Goal: Task Accomplishment & Management: Use online tool/utility

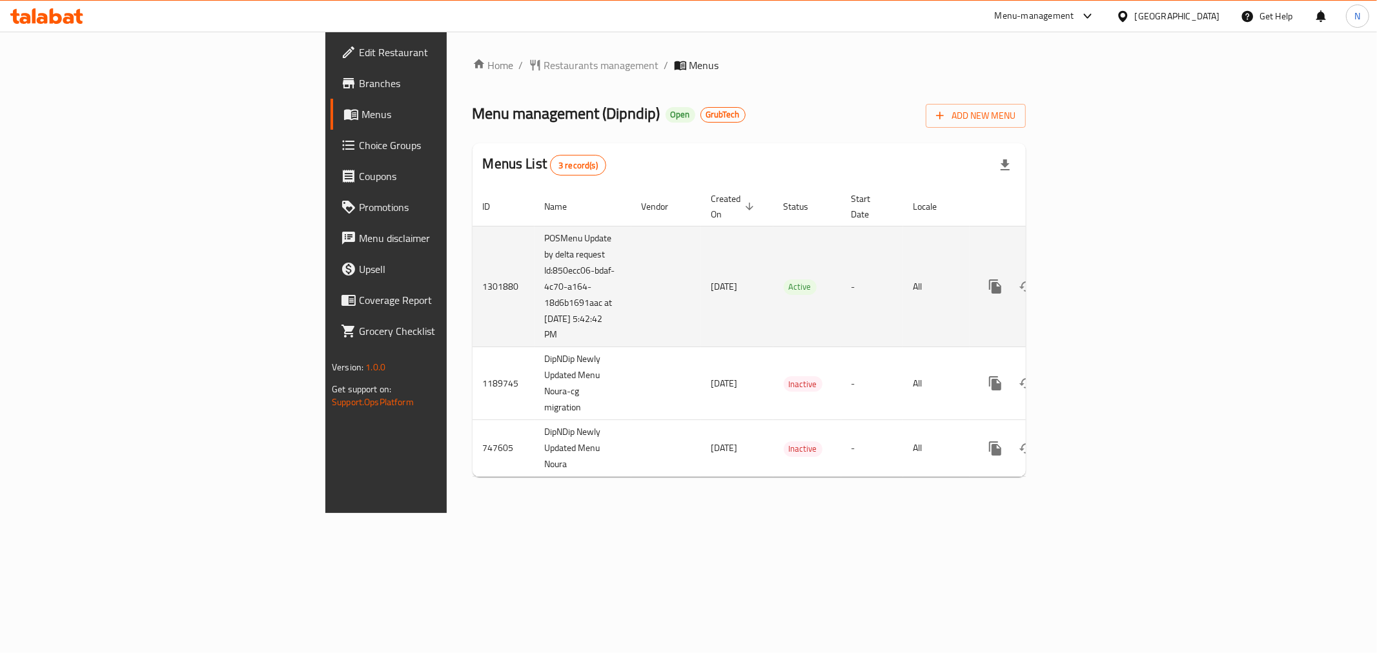
click at [1104, 271] on link "enhanced table" at bounding box center [1088, 286] width 31 height 31
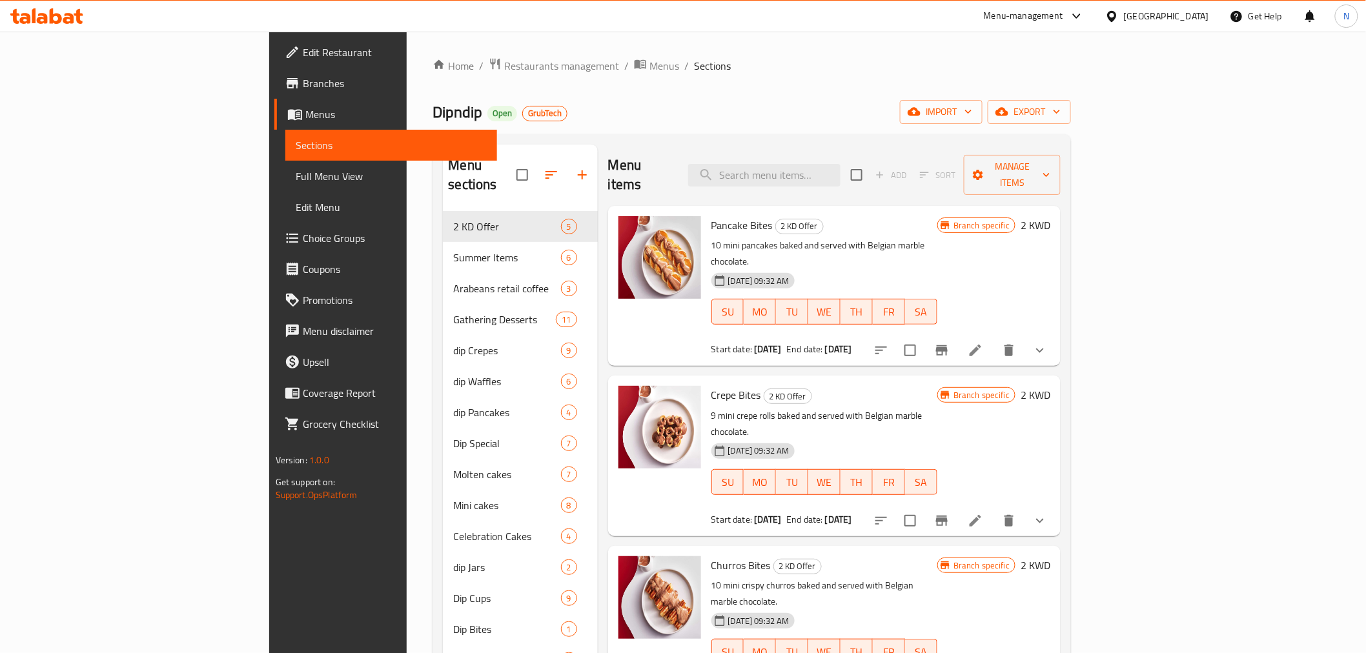
click at [1056, 335] on button "show more" at bounding box center [1040, 350] width 31 height 31
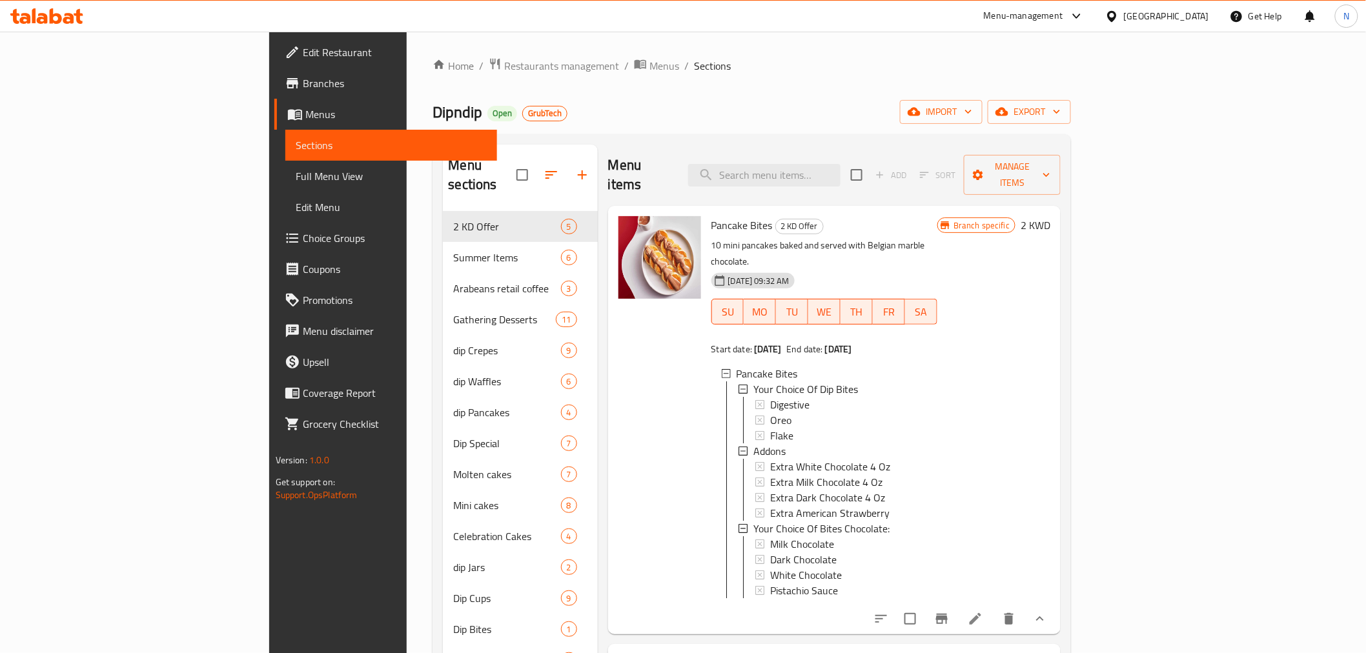
drag, startPoint x: 1198, startPoint y: 577, endPoint x: 1199, endPoint y: 591, distance: 14.3
click at [1056, 582] on div "Pancake Bites 2 KD Offer 10 mini pancakes baked and served with Belgian marble …" at bounding box center [881, 420] width 350 height 418
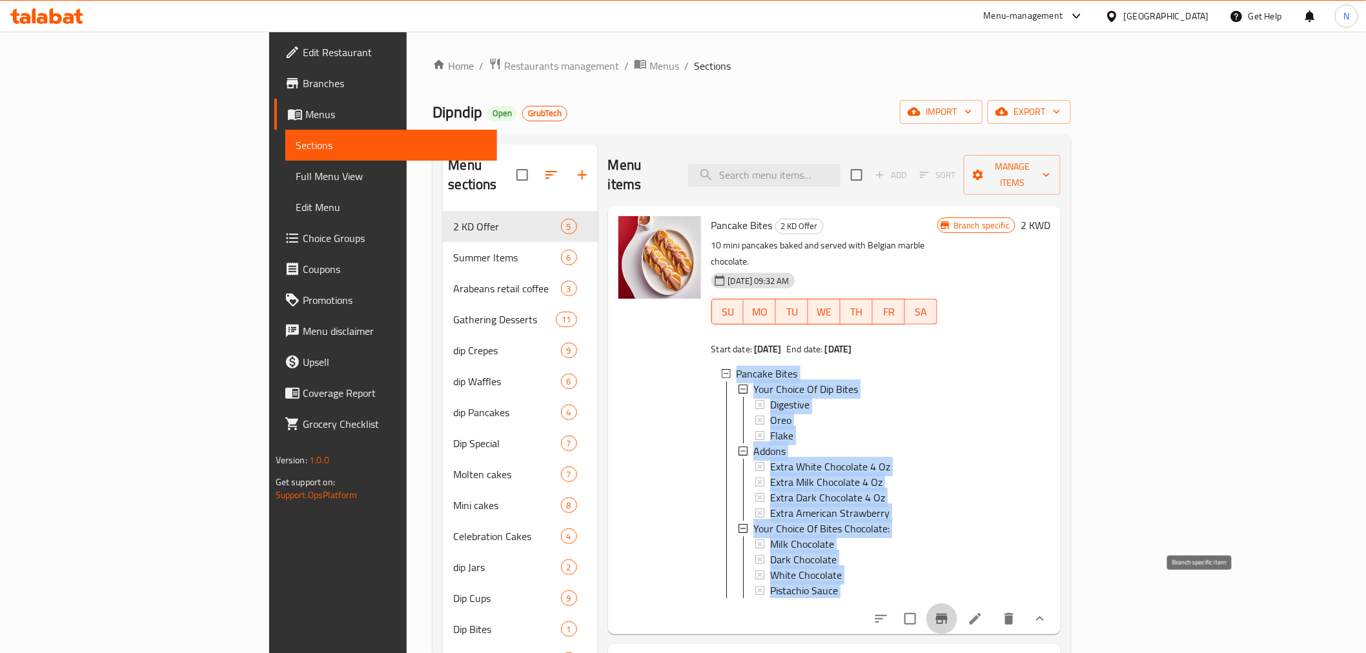
click at [948, 614] on icon "Branch-specific-item" at bounding box center [942, 619] width 12 height 10
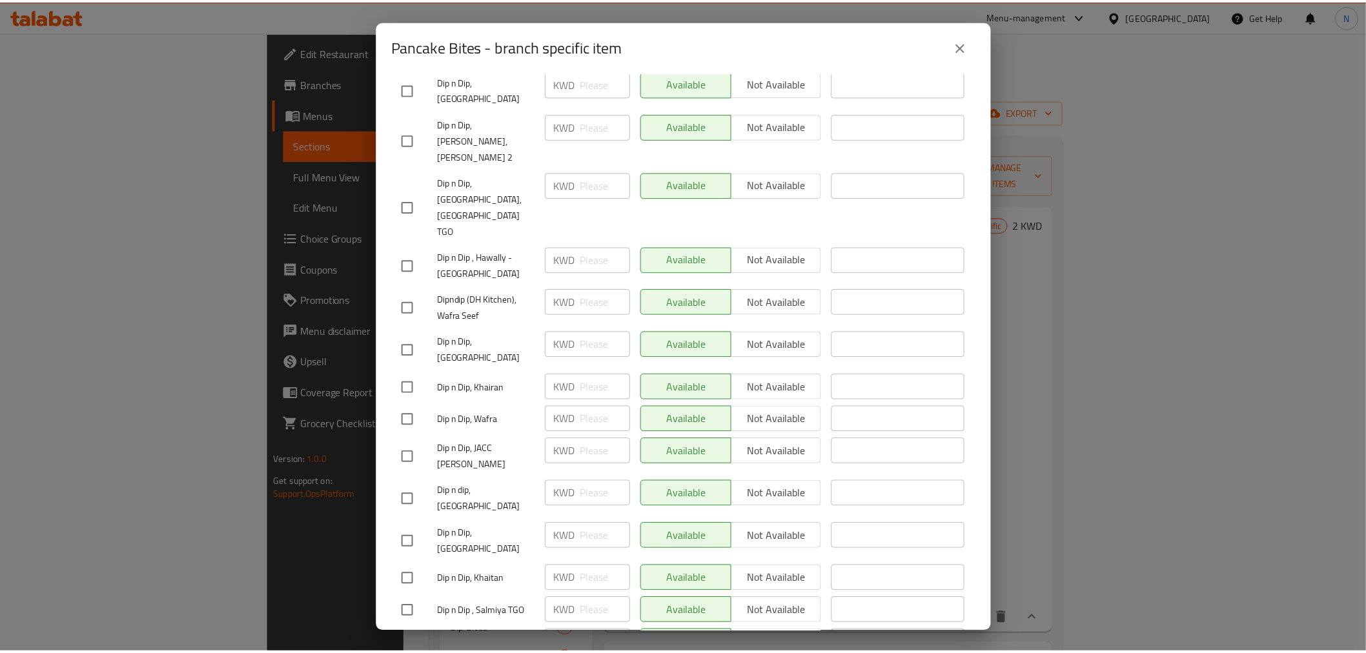
scroll to position [1004, 0]
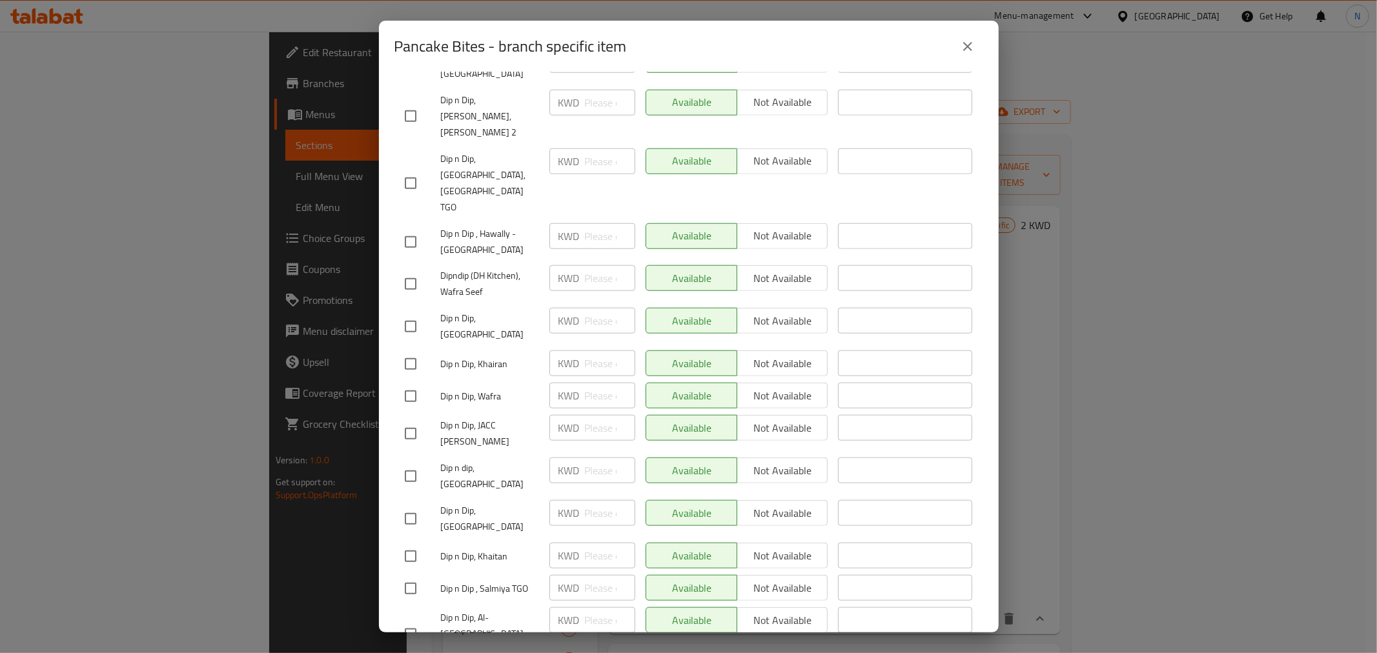
click at [974, 40] on icon "close" at bounding box center [967, 46] width 15 height 15
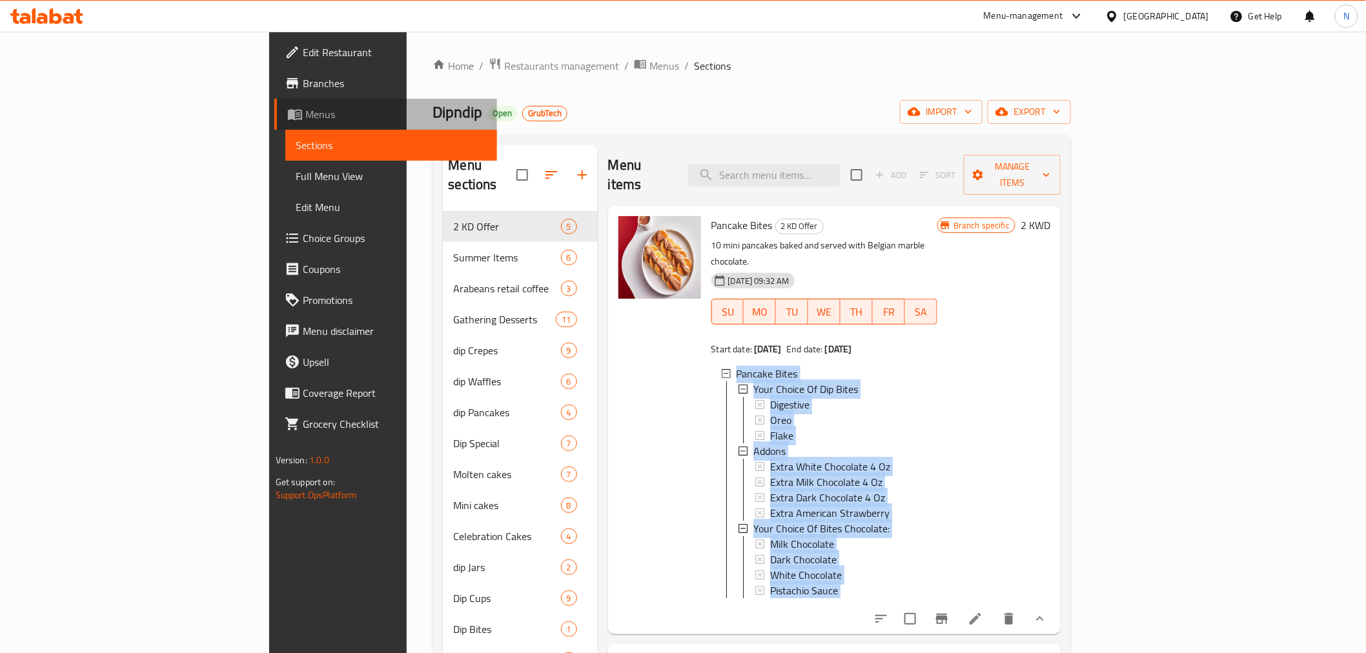
click at [274, 124] on link "Menus" at bounding box center [385, 114] width 223 height 31
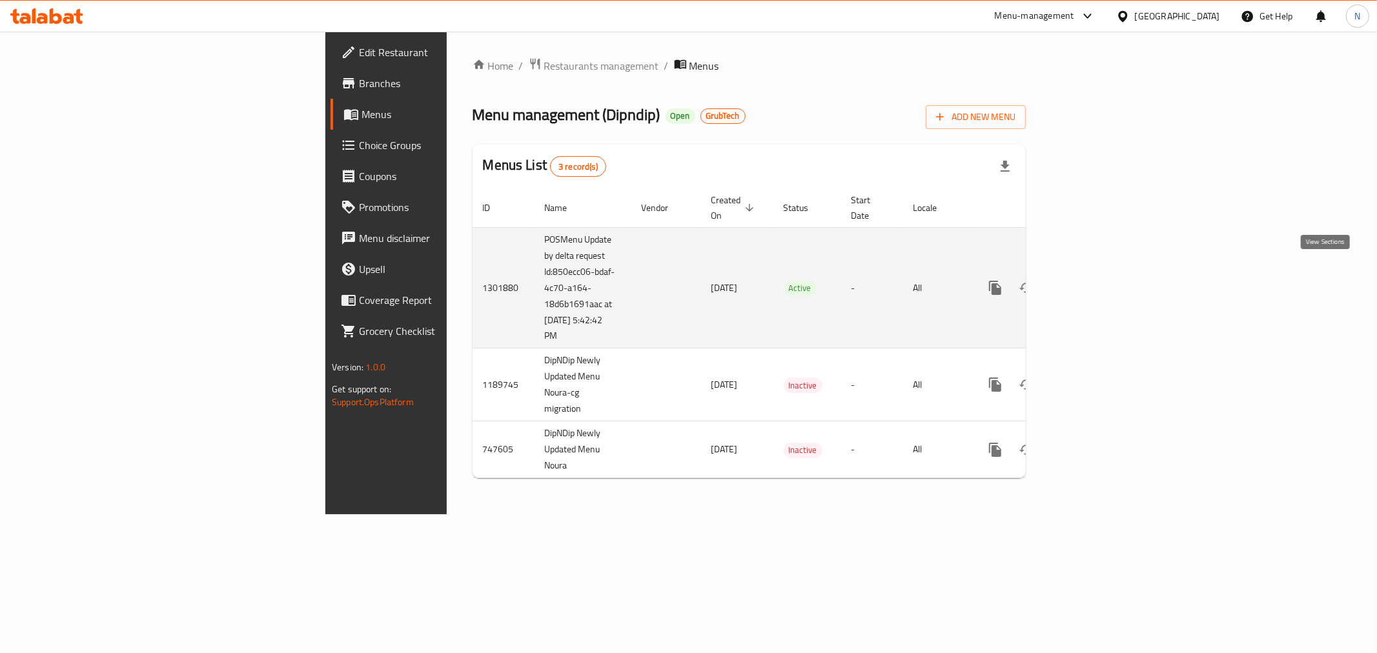
click at [1104, 273] on link "enhanced table" at bounding box center [1088, 288] width 31 height 31
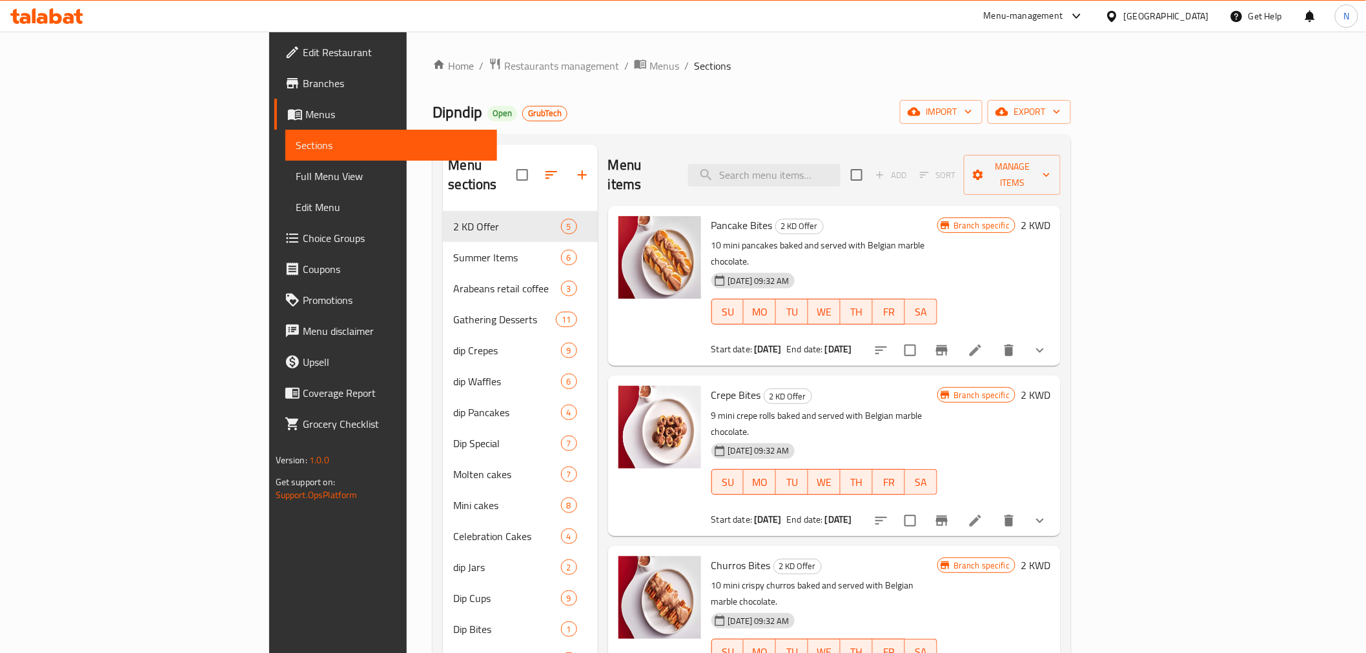
click at [296, 170] on span "Full Menu View" at bounding box center [391, 176] width 191 height 15
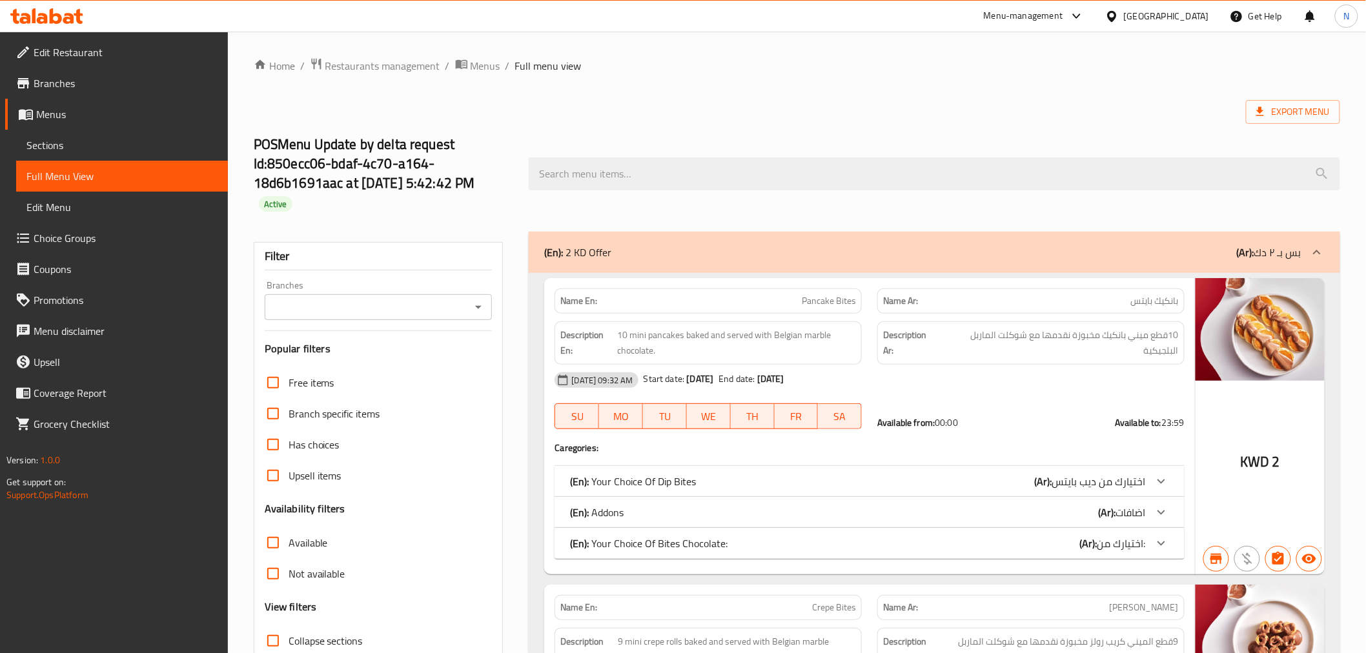
click at [389, 294] on div "Branches" at bounding box center [379, 307] width 228 height 26
click at [493, 306] on div "Filter Branches Branches Popular filters Free items Branch specific items Has c…" at bounding box center [379, 480] width 250 height 477
click at [482, 308] on icon "Open" at bounding box center [478, 307] width 15 height 15
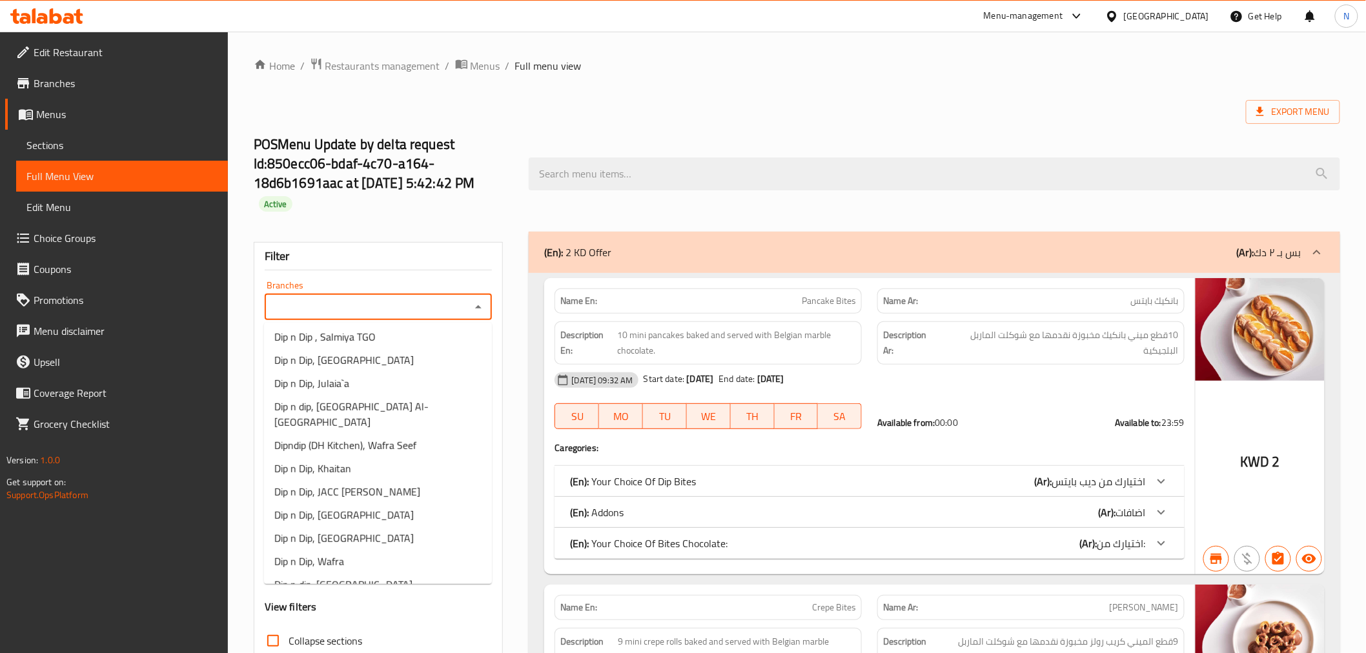
scroll to position [670, 0]
click at [354, 638] on span "Dip n Dip, [GEOGRAPHIC_DATA], [GEOGRAPHIC_DATA]" at bounding box center [377, 653] width 207 height 31
type input "Dip n Dip, [GEOGRAPHIC_DATA], [GEOGRAPHIC_DATA]"
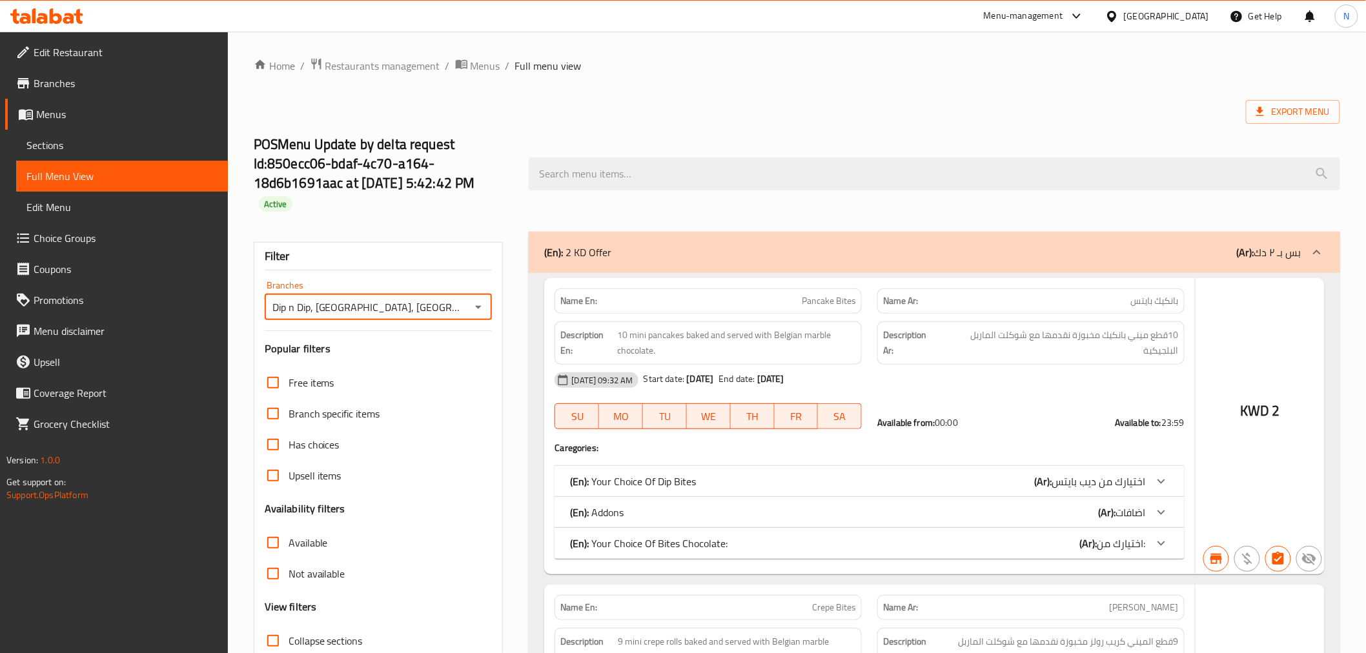
click at [270, 528] on input "Available" at bounding box center [273, 543] width 31 height 31
checkbox input "true"
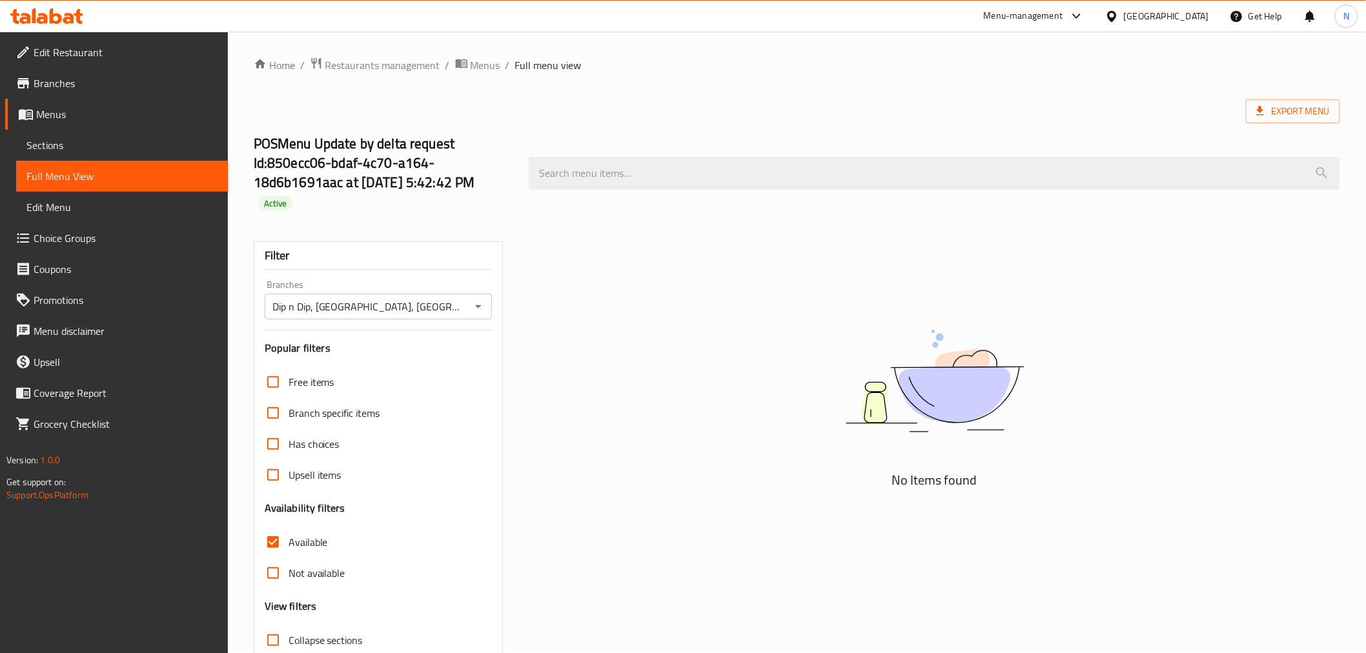
scroll to position [0, 0]
click at [116, 92] on link "Branches" at bounding box center [116, 83] width 223 height 31
